Goal: Task Accomplishment & Management: Manage account settings

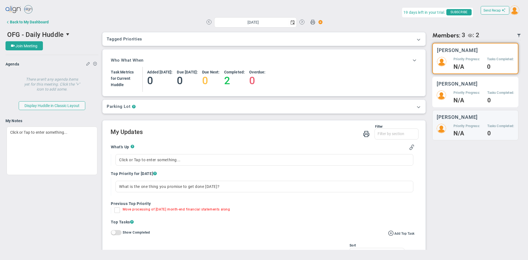
click at [454, 92] on h5 "Priority Progress:" at bounding box center [467, 93] width 26 height 5
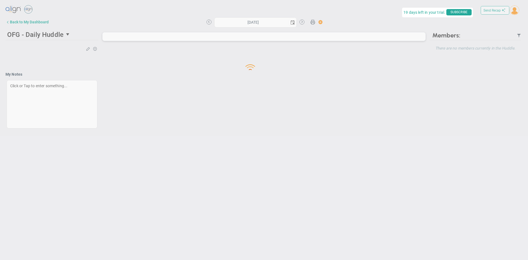
type input "[DATE]"
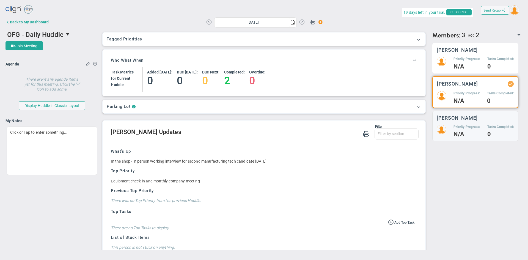
click at [485, 60] on div "Priority Progress: N/A Tasks Completed: 0" at bounding box center [475, 63] width 77 height 12
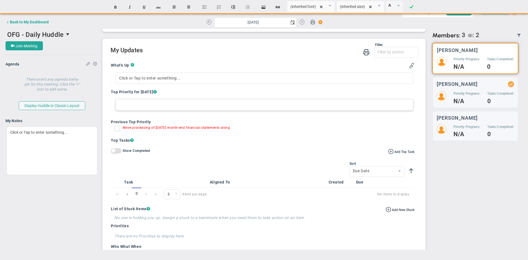
click at [128, 108] on div at bounding box center [265, 105] width 298 height 12
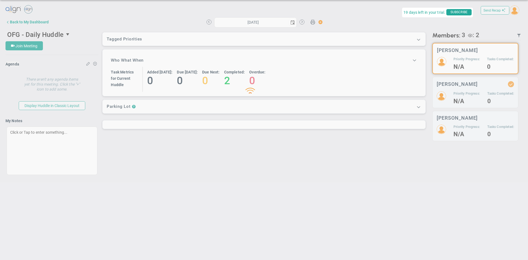
scroll to position [0, 0]
click at [117, 130] on div "Loading... Send Recap Profile Contact your Advisor Share! Become an Affiliate" at bounding box center [264, 94] width 517 height 181
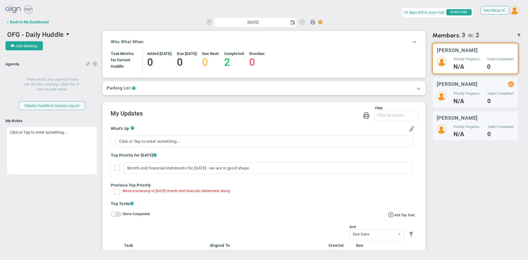
scroll to position [28, 0]
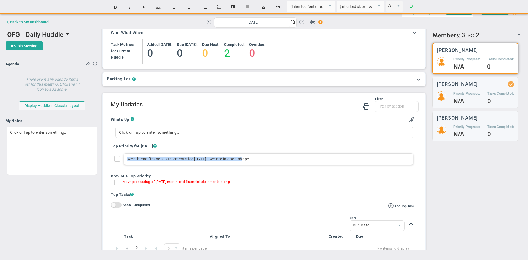
drag, startPoint x: 128, startPoint y: 159, endPoint x: 267, endPoint y: 158, distance: 139.5
click at [267, 159] on div "Month-end financial statements for Jul - we are in good shape" at bounding box center [268, 159] width 289 height 12
copy div "Month-end financial statements for Jul - we are in good shape"
click at [122, 133] on div "Click or Tap to enter something..." at bounding box center [265, 133] width 298 height 12
paste div
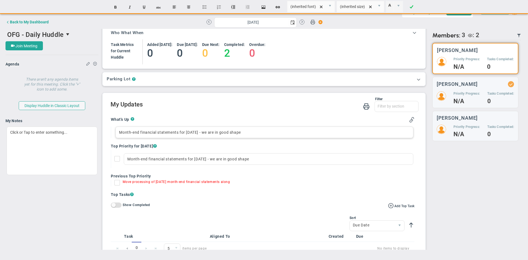
click at [208, 132] on span "Month-end financial statements for Jul - we are in good shape" at bounding box center [180, 132] width 122 height 4
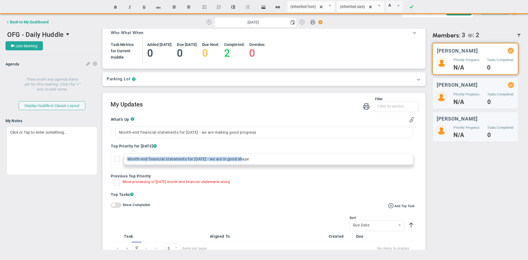
drag, startPoint x: 250, startPoint y: 160, endPoint x: 118, endPoint y: 163, distance: 131.8
click at [118, 165] on div "Month-end financial statements for Jul - we are in good shape" at bounding box center [264, 159] width 300 height 18
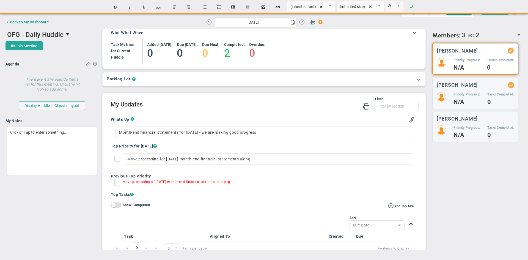
click at [120, 182] on div "Send Recap Profile Contact your Advisor Share! Become an Affiliate" at bounding box center [264, 127] width 517 height 246
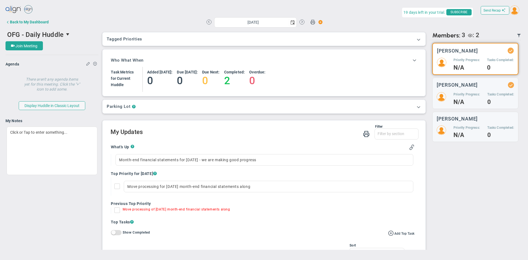
click at [116, 210] on span at bounding box center [117, 210] width 6 height 6
click at [116, 210] on input "Move processing of [DATE] month-end financial statements along" at bounding box center [119, 212] width 6 height 6
checkbox input "true"
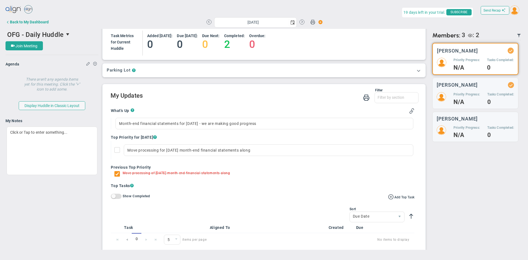
scroll to position [31, 0]
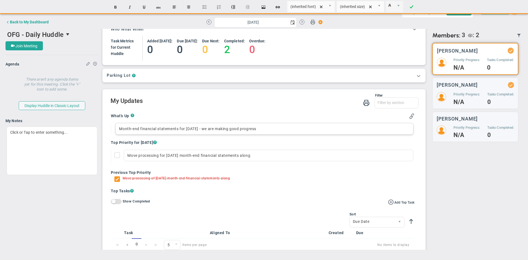
click at [254, 131] on div "Month-end financial statements for Jul - we are making good progress" at bounding box center [265, 129] width 298 height 12
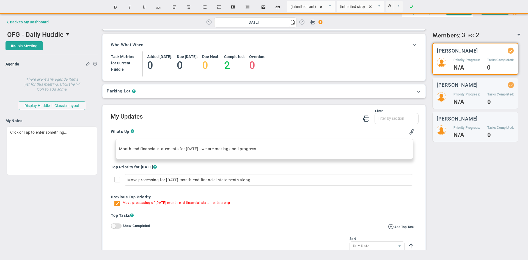
scroll to position [0, 0]
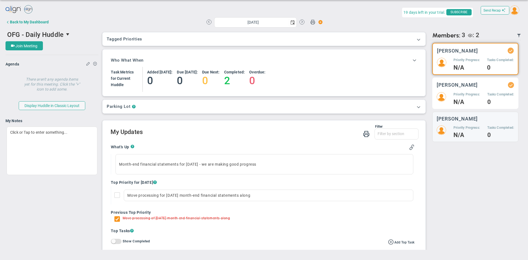
click at [465, 91] on div "Alison Proctor Priority Progress: N/A Tasks Completed: 0" at bounding box center [475, 93] width 86 height 31
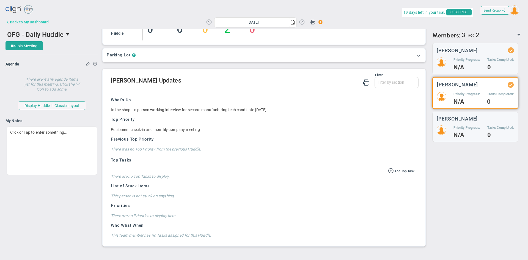
click at [21, 22] on div "Back to My Dashboard" at bounding box center [29, 22] width 39 height 4
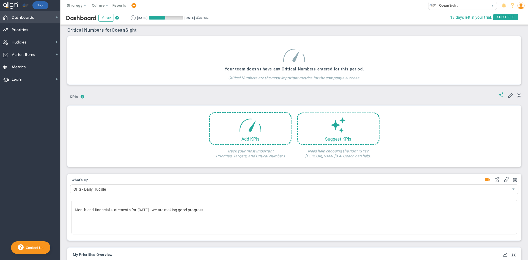
click at [24, 18] on span "Dashboards" at bounding box center [23, 18] width 22 height 12
click at [22, 29] on span "Priorities" at bounding box center [20, 30] width 17 height 12
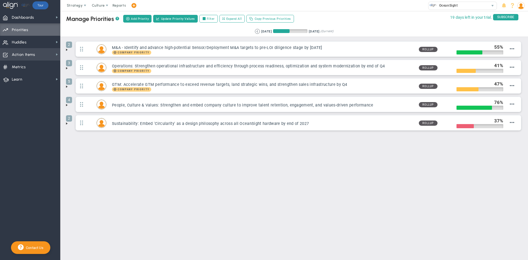
click at [28, 54] on span "Action Items" at bounding box center [23, 55] width 23 height 12
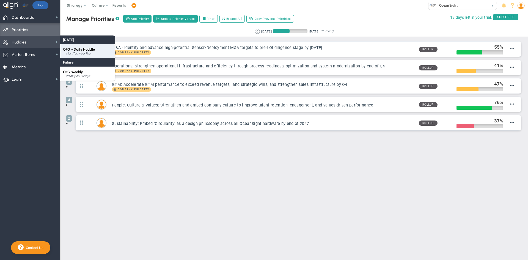
click at [84, 49] on span "OFG - Daily Huddle" at bounding box center [79, 49] width 32 height 4
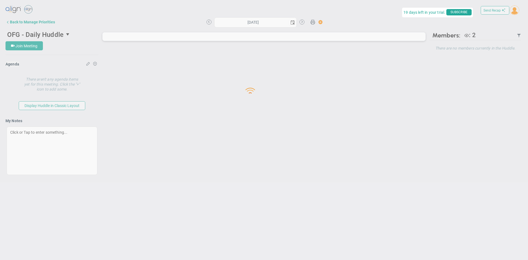
type input "[DATE]"
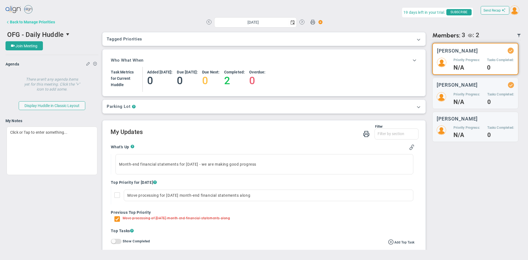
click at [31, 23] on div "Back to Manage Priorities" at bounding box center [32, 22] width 45 height 4
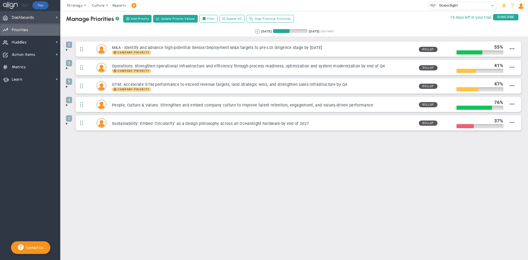
click at [31, 17] on span "Dashboards" at bounding box center [23, 18] width 22 height 12
click at [518, 6] on img at bounding box center [520, 5] width 7 height 7
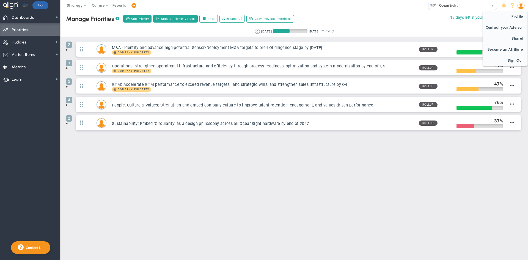
click at [522, 6] on img at bounding box center [520, 5] width 7 height 7
click at [518, 10] on span at bounding box center [521, 5] width 9 height 11
click at [514, 59] on span "Sign Out" at bounding box center [505, 60] width 45 height 11
